Goal: Check status: Check status

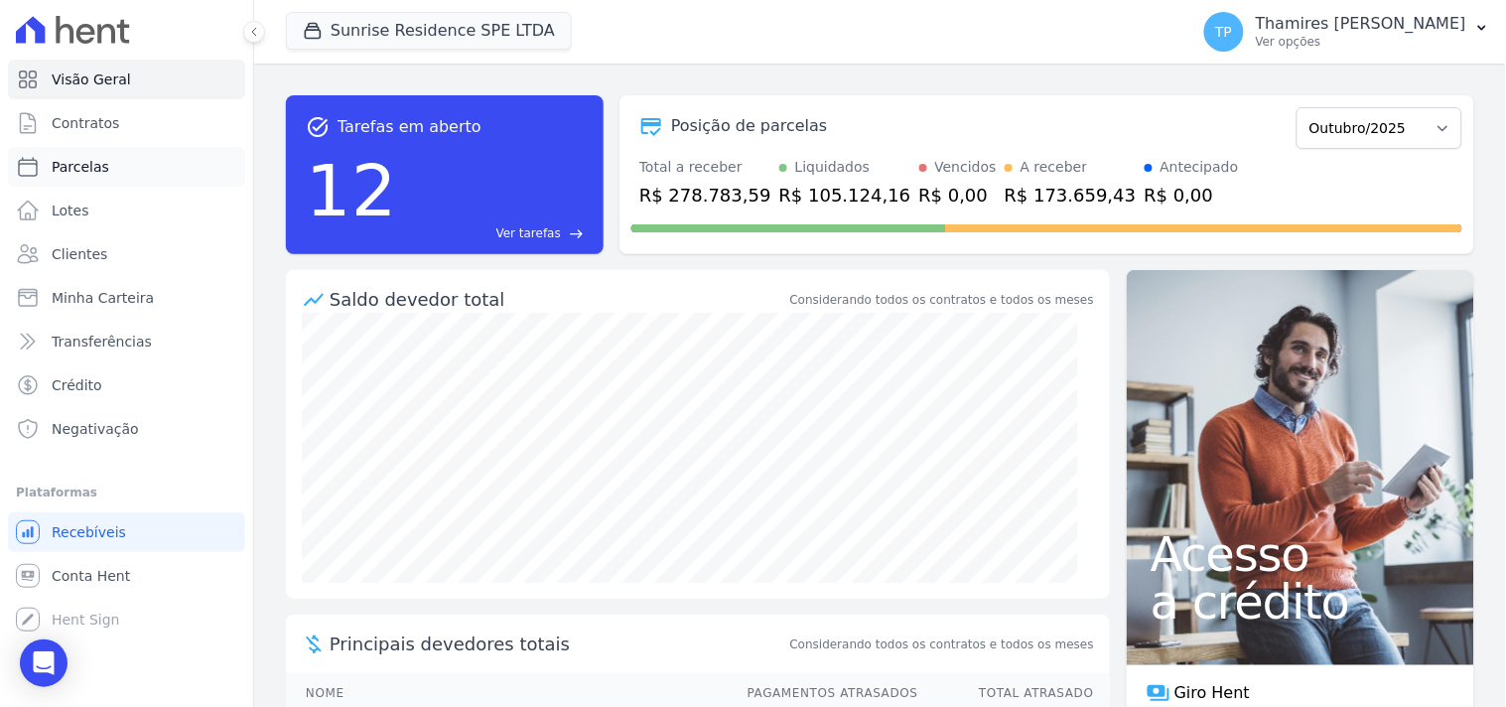
click at [131, 160] on link "Parcelas" at bounding box center [126, 167] width 237 height 40
select select
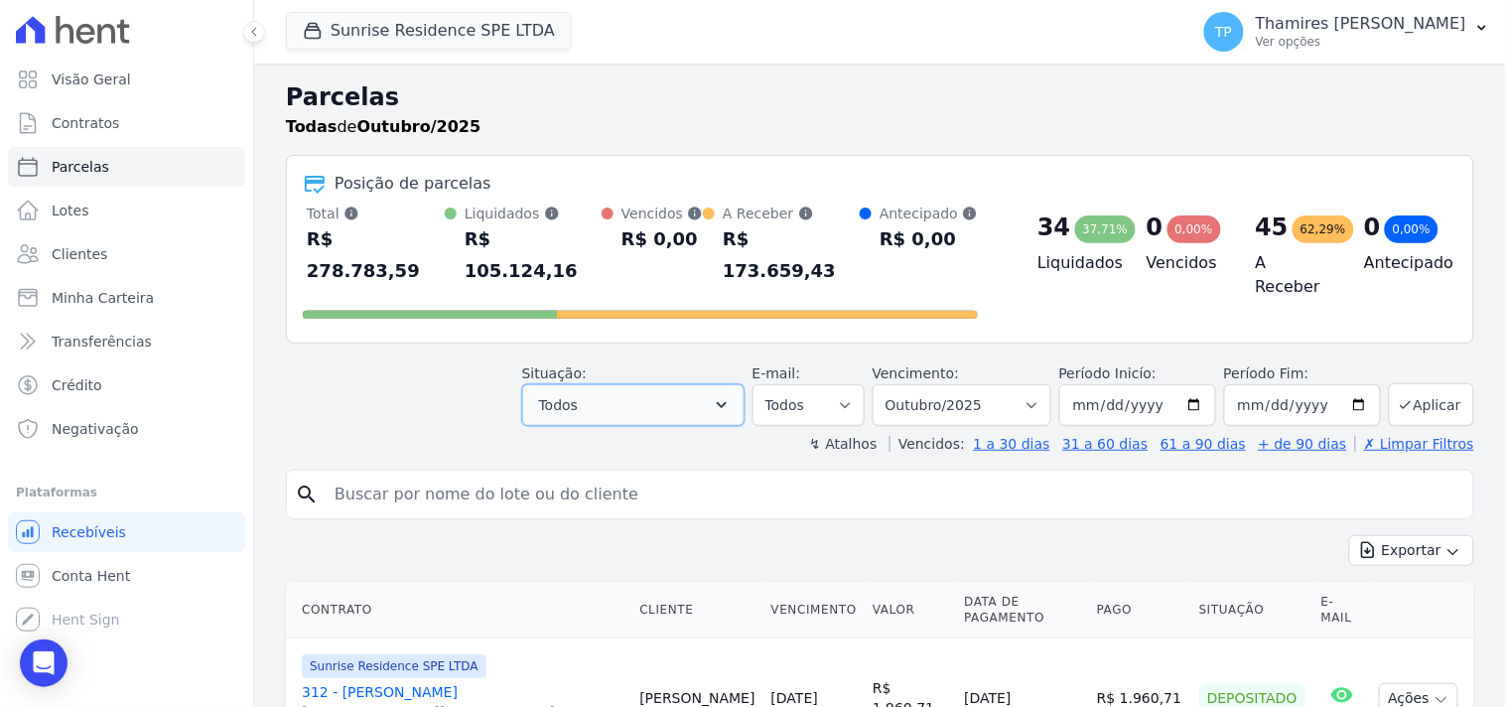
click at [617, 387] on button "Todos" at bounding box center [633, 405] width 222 height 42
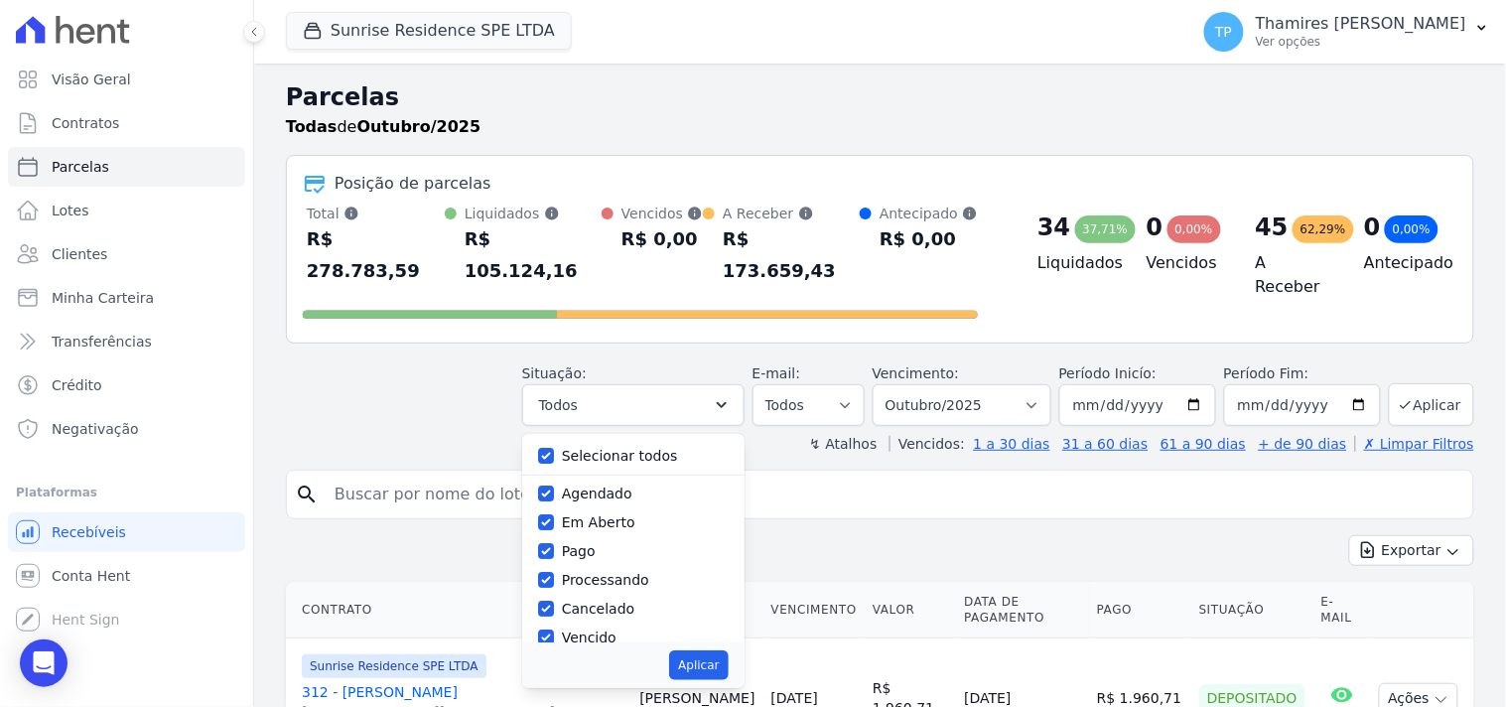
drag, startPoint x: 618, startPoint y: 427, endPoint x: 617, endPoint y: 442, distance: 14.9
click at [617, 448] on label "Selecionar todos" at bounding box center [620, 456] width 116 height 16
click at [554, 448] on input "Selecionar todos" at bounding box center [546, 456] width 16 height 16
checkbox input "false"
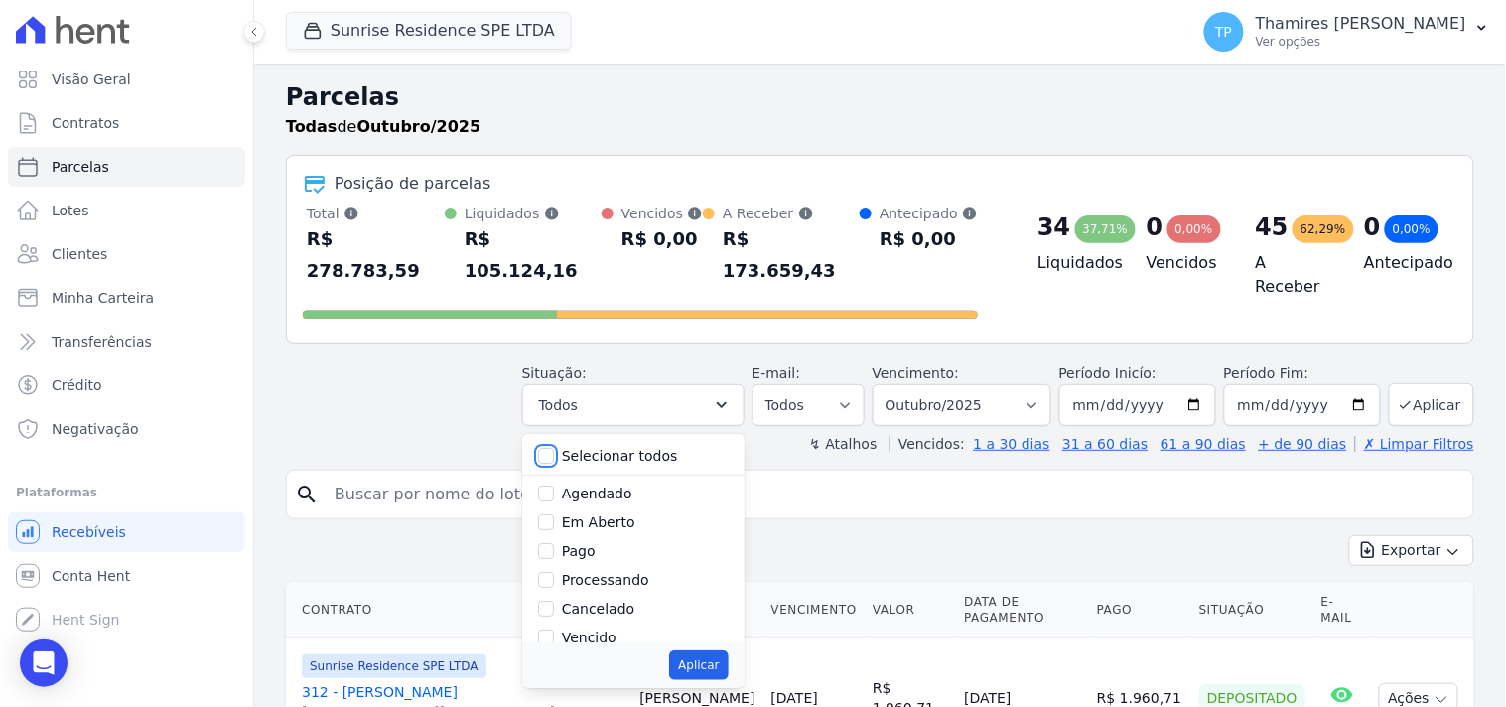
checkbox input "false"
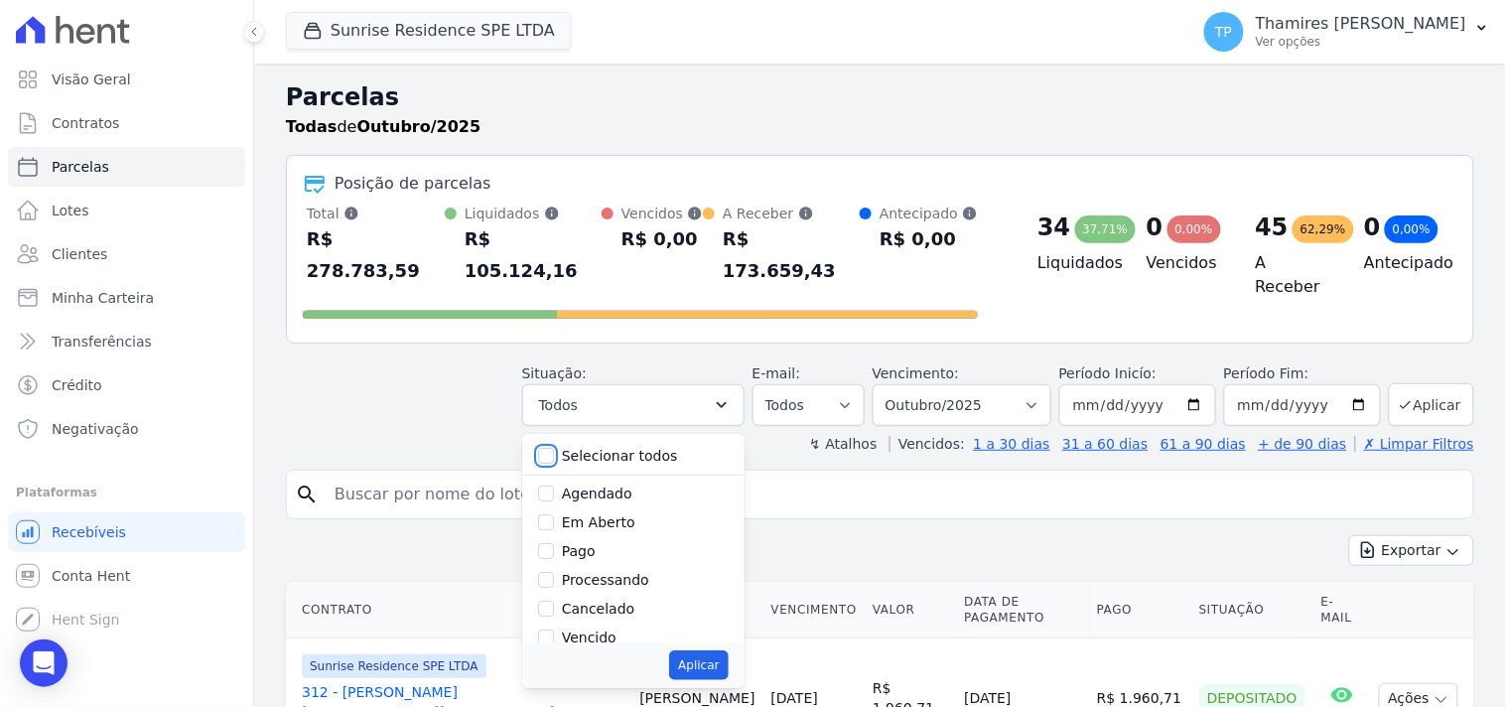
checkbox input "false"
click at [582, 543] on label "Pago" at bounding box center [579, 551] width 34 height 16
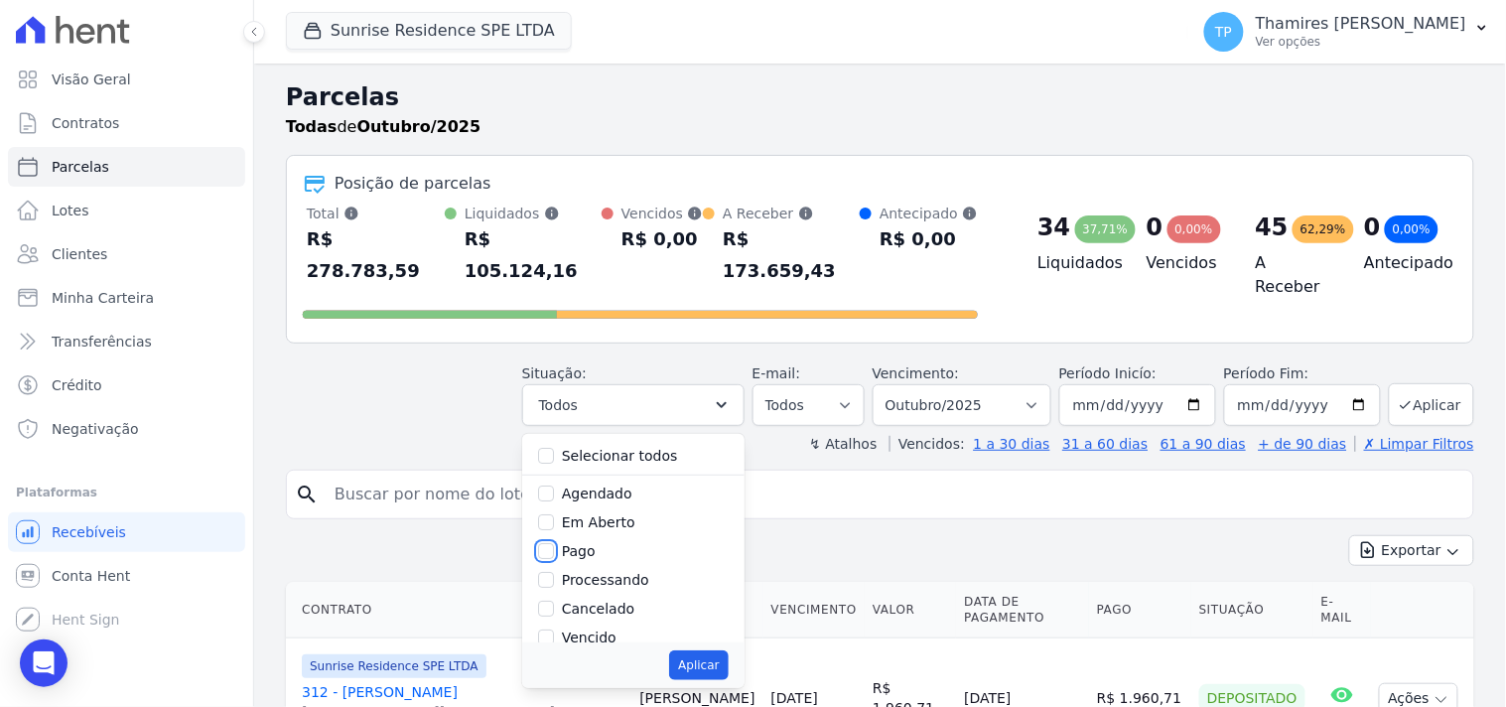
click at [554, 543] on input "Pago" at bounding box center [546, 551] width 16 height 16
checkbox input "true"
click at [609, 548] on label "Transferindo" at bounding box center [605, 556] width 86 height 16
click at [554, 548] on input "Transferindo" at bounding box center [546, 556] width 16 height 16
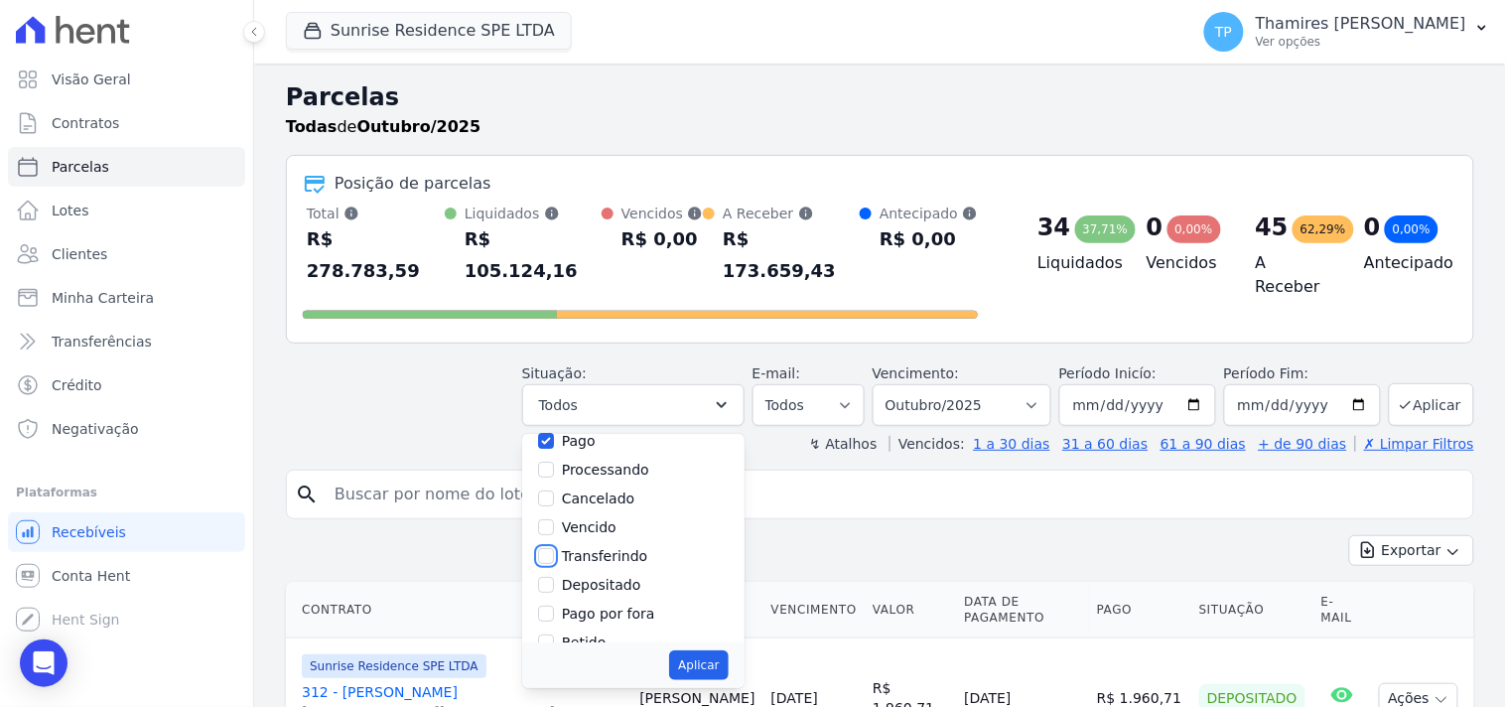
checkbox input "true"
click at [716, 636] on button "Aplicar" at bounding box center [698, 665] width 59 height 30
select select "paid"
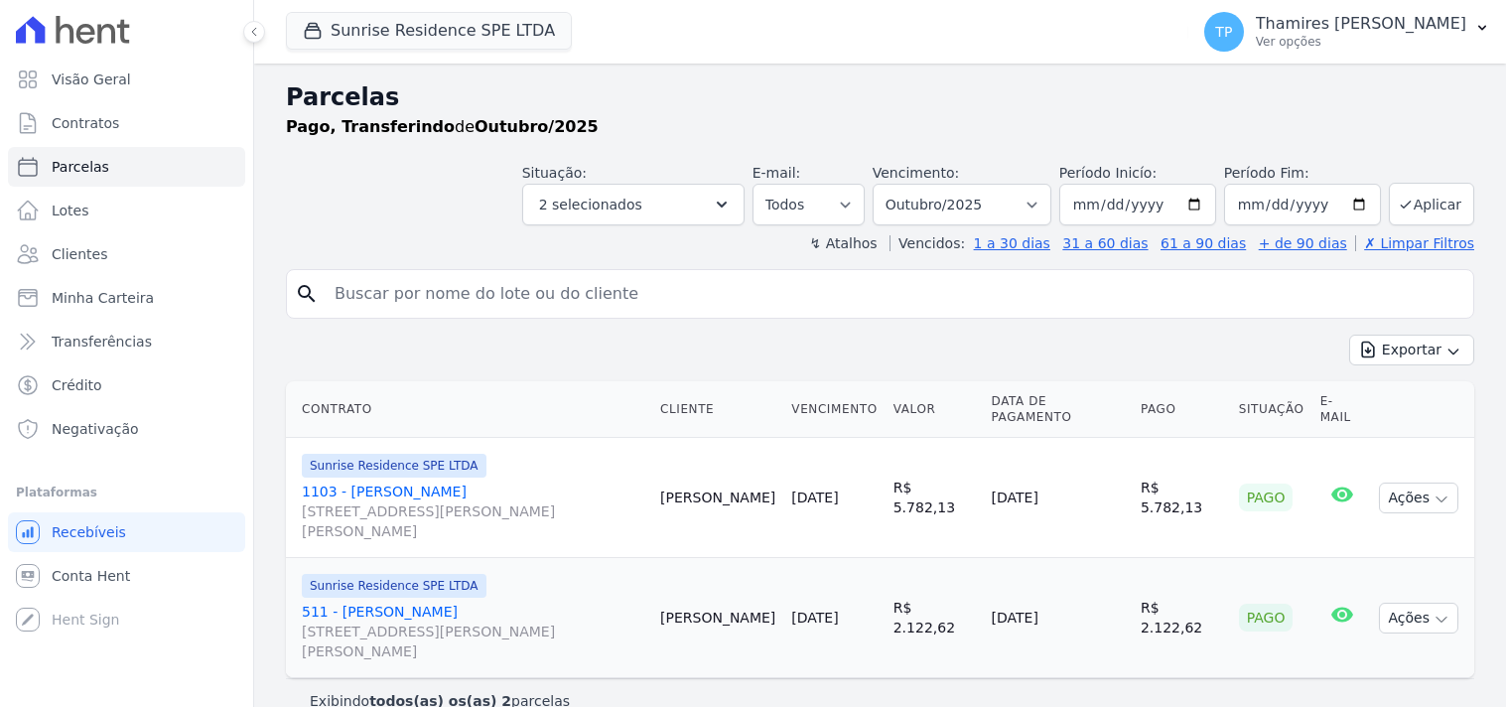
select select
